Goal: Navigation & Orientation: Go to known website

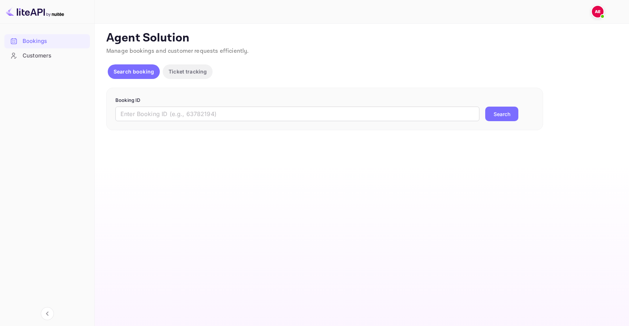
click at [590, 11] on div at bounding box center [351, 11] width 481 height 9
click at [592, 11] on img at bounding box center [598, 12] width 12 height 12
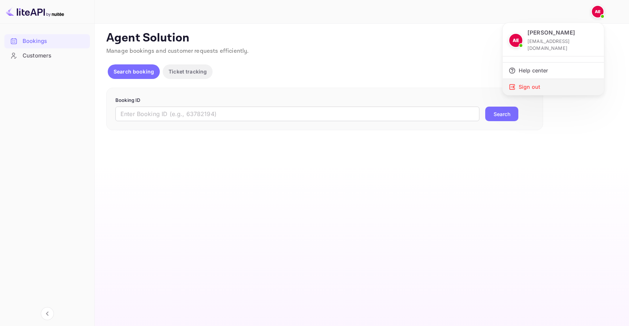
click at [535, 79] on div "Sign out" at bounding box center [553, 87] width 101 height 16
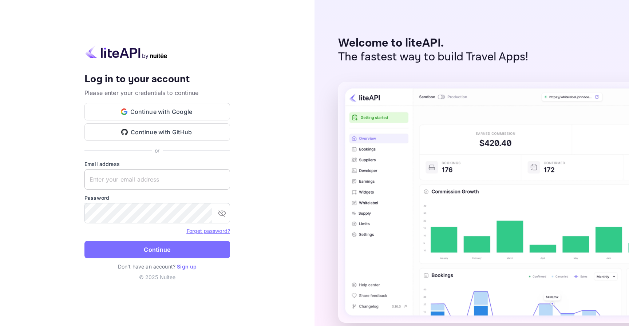
click at [156, 170] on input "text" at bounding box center [157, 179] width 146 height 20
click at [147, 170] on input "[EMAIL_ADDRESS][DOMAIN_NAME]" at bounding box center [157, 179] width 146 height 20
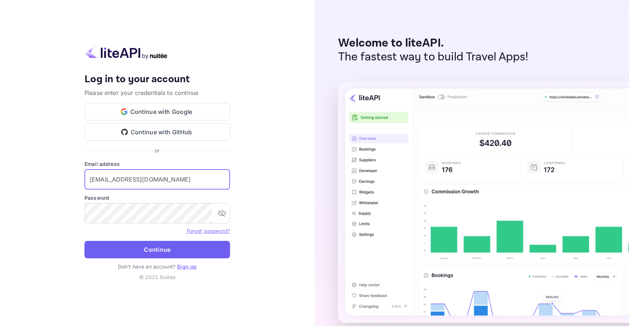
type input "[EMAIL_ADDRESS][DOMAIN_NAME]"
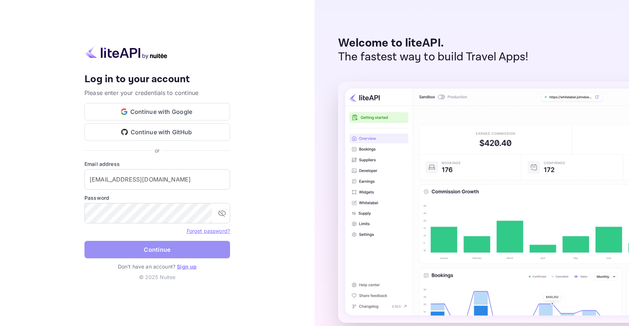
click at [164, 170] on button "Continue" at bounding box center [157, 249] width 146 height 17
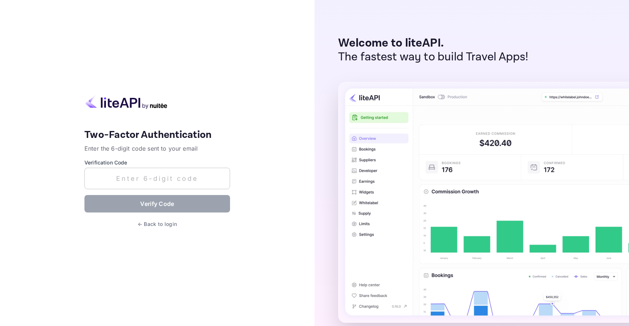
click at [192, 170] on input "text" at bounding box center [157, 178] width 146 height 21
click at [139, 170] on input "text" at bounding box center [157, 178] width 146 height 21
paste input "999374"
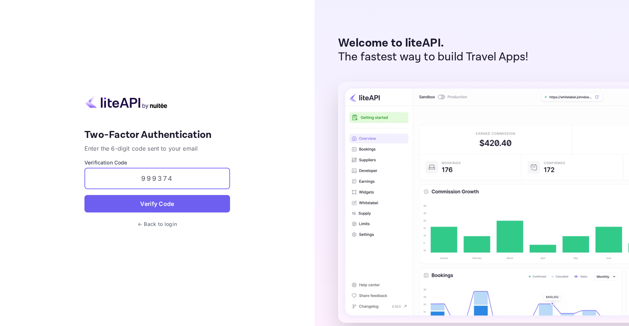
type input "999374"
click at [196, 170] on button "Verify Code" at bounding box center [157, 203] width 146 height 17
